Goal: Task Accomplishment & Management: Use online tool/utility

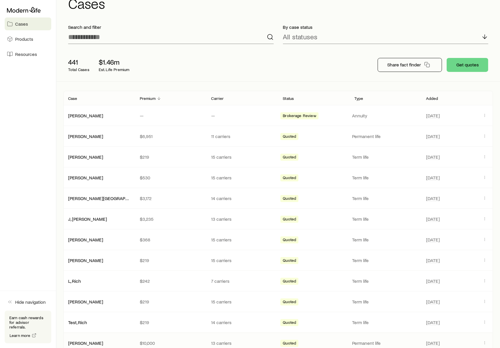
scroll to position [21, 0]
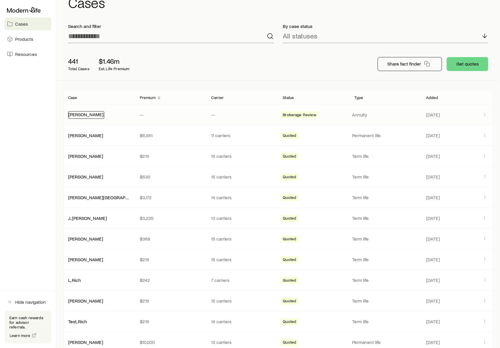
click at [79, 113] on link "[PERSON_NAME]" at bounding box center [85, 114] width 35 height 6
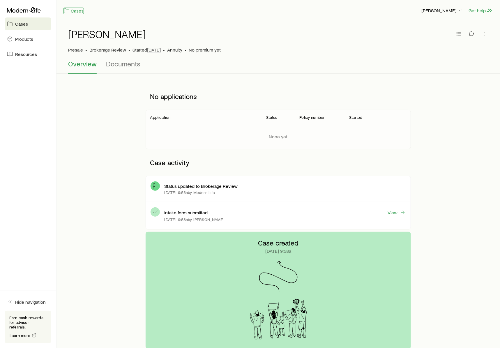
click at [72, 12] on link "Cases" at bounding box center [73, 11] width 20 height 7
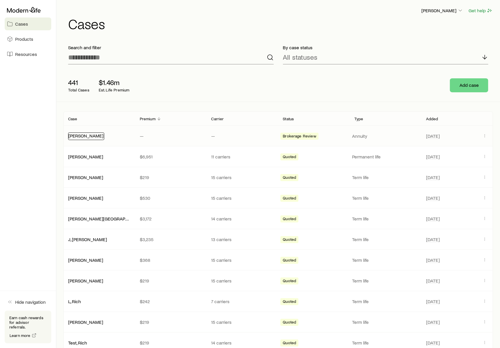
click at [86, 135] on link "[PERSON_NAME]" at bounding box center [85, 136] width 35 height 6
click at [80, 133] on link "[PERSON_NAME]" at bounding box center [85, 136] width 35 height 6
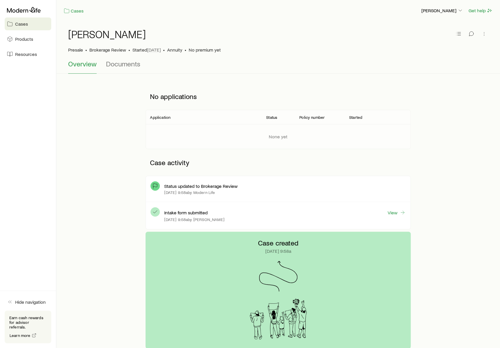
click at [455, 38] on div at bounding box center [471, 34] width 34 height 12
click at [458, 32] on line "button" at bounding box center [458, 32] width 3 height 0
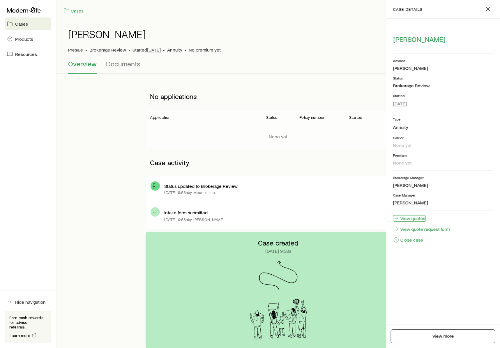
click at [417, 217] on link "View quotes" at bounding box center [409, 218] width 33 height 6
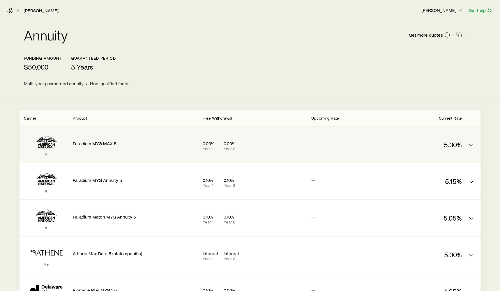
drag, startPoint x: 287, startPoint y: 1, endPoint x: 22, endPoint y: 127, distance: 294.4
click at [0, 0] on div "Taylor, Jonathan Richard Loeffler Get help" at bounding box center [250, 10] width 500 height 21
